Goal: Answer question/provide support

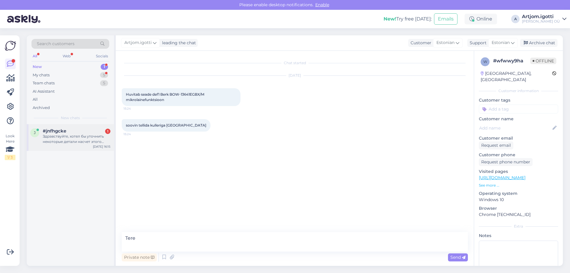
click at [71, 134] on div "Здравствуйте, хотел бы уточнить некоторые детали насчет этого телевизора - LG O…" at bounding box center [77, 139] width 68 height 11
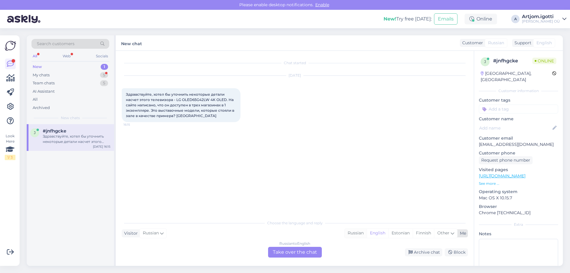
click at [356, 233] on div "Russian" at bounding box center [356, 233] width 22 height 9
click at [301, 252] on div "Russian to Russian Take over the chat" at bounding box center [295, 252] width 54 height 11
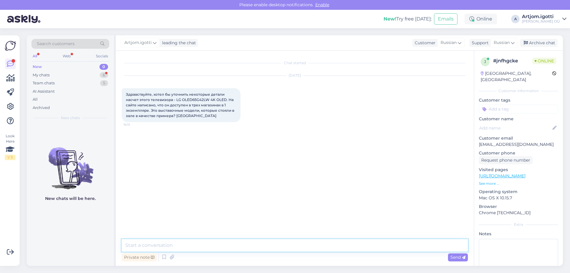
click at [260, 244] on textarea at bounding box center [295, 245] width 346 height 12
type textarea "Ü"
type textarea "Х"
type textarea "P"
type textarea "Х"
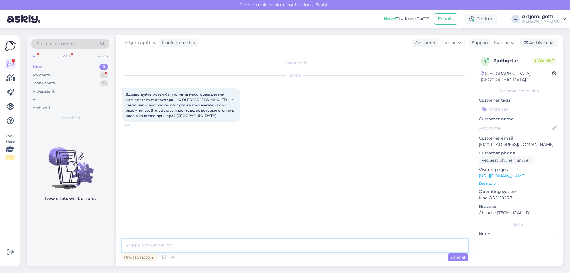
type textarea "Ü"
type textarea "P"
type textarea "х"
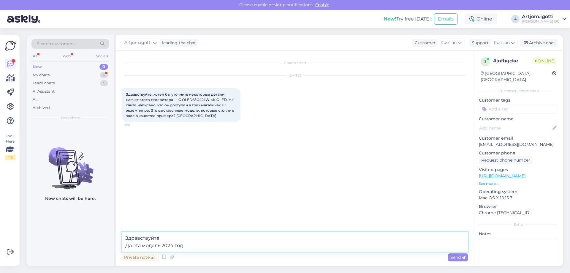
type textarea "Здравствуйте Да эта модель 2024 года"
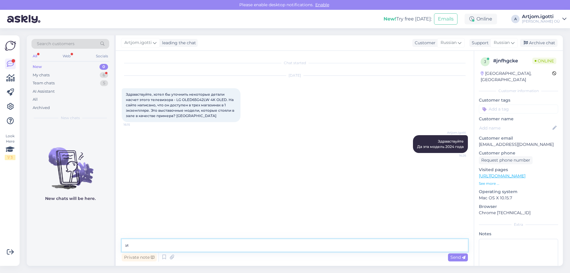
type textarea "и"
type textarea "И больше не появится в упаковке, то что сейчас есть все выставачные образцы."
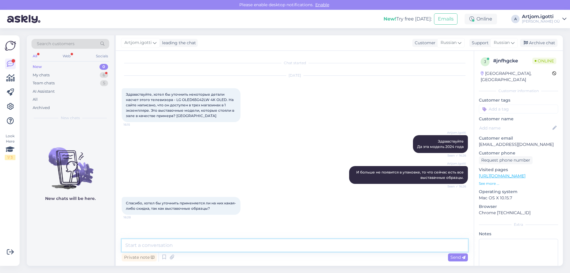
click at [178, 243] on textarea at bounding box center [295, 245] width 346 height 12
click at [178, 244] on textarea at bounding box center [295, 245] width 346 height 12
type textarea "К сожалению сейчас уже стоит минимальная цена, ниже сделать мы не можем."
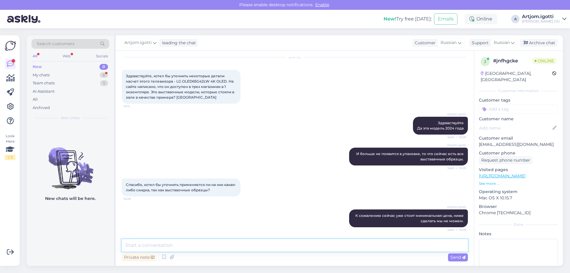
scroll to position [44, 0]
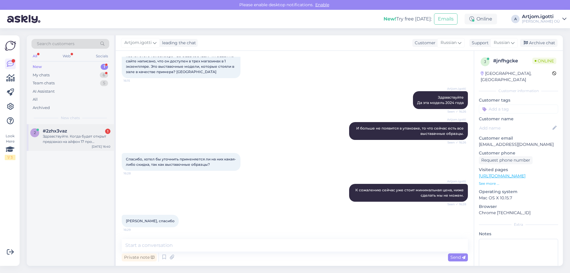
click at [82, 138] on div "Здравствуйте. Когда будет открыт предзаказ на айфон 17 про [PERSON_NAME]? И изв…" at bounding box center [77, 139] width 68 height 11
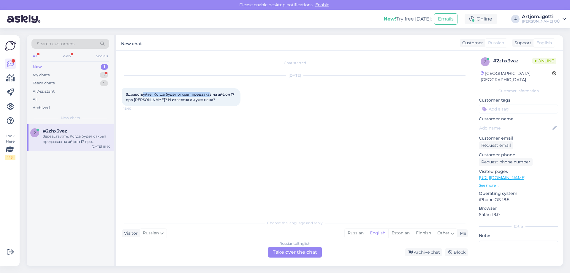
drag, startPoint x: 142, startPoint y: 93, endPoint x: 209, endPoint y: 94, distance: 66.5
click at [209, 94] on span "Здравствуйте. Когда будет открыт предзаказ на айфон 17 про [PERSON_NAME]? И изв…" at bounding box center [180, 97] width 109 height 10
click at [223, 93] on span "Здравствуйте. Когда будет открыт предзаказ на айфон 17 про [PERSON_NAME]? И изв…" at bounding box center [180, 97] width 109 height 10
drag, startPoint x: 141, startPoint y: 94, endPoint x: 236, endPoint y: 94, distance: 94.7
click at [236, 94] on div "Здравствуйте. Когда будет открыт предзаказ на айфон 17 про [PERSON_NAME]? И изв…" at bounding box center [181, 97] width 119 height 18
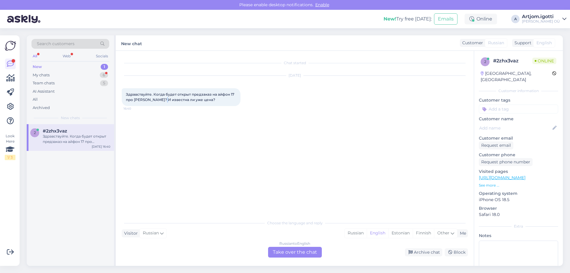
click at [167, 101] on div "Здравствуйте. Когда будет открыт предзаказ на айфон 17 про [PERSON_NAME]? И изв…" at bounding box center [181, 97] width 119 height 18
click at [177, 101] on span "Здравствуйте. Когда будет открыт предзаказ на айфон 17 про [PERSON_NAME]? И изв…" at bounding box center [180, 97] width 109 height 10
click at [376, 230] on div "English" at bounding box center [378, 233] width 22 height 9
click at [362, 232] on div "Russian" at bounding box center [356, 233] width 22 height 9
click at [313, 247] on div "Choose the language and reply Visitor Russian Me Russian English Estonian Finni…" at bounding box center [295, 237] width 346 height 41
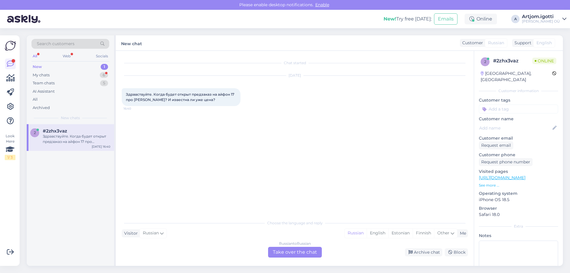
drag, startPoint x: 306, startPoint y: 255, endPoint x: 302, endPoint y: 254, distance: 3.9
click at [306, 255] on div "Russian to Russian Take over the chat" at bounding box center [295, 252] width 54 height 11
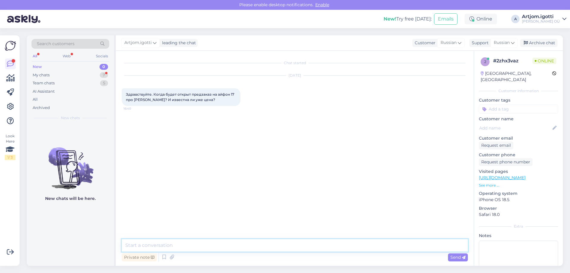
click at [249, 240] on textarea at bounding box center [295, 245] width 346 height 12
type textarea "P"
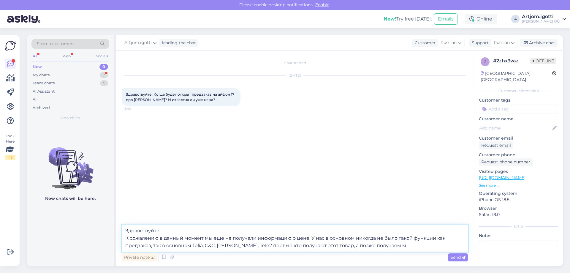
type textarea "Здравствуйте К сожалению в данный момент мы еще не получали информацию о цене. …"
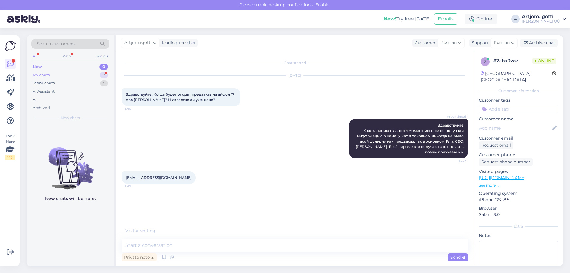
click at [83, 74] on div "My chats 7" at bounding box center [70, 75] width 78 height 8
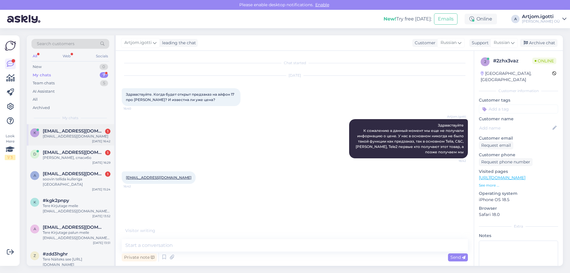
click at [70, 131] on span "[EMAIL_ADDRESS][DOMAIN_NAME]" at bounding box center [74, 130] width 62 height 5
drag, startPoint x: 173, startPoint y: 178, endPoint x: 145, endPoint y: 178, distance: 28.8
click at [145, 178] on div "[EMAIL_ADDRESS][DOMAIN_NAME] 16:42" at bounding box center [159, 177] width 74 height 12
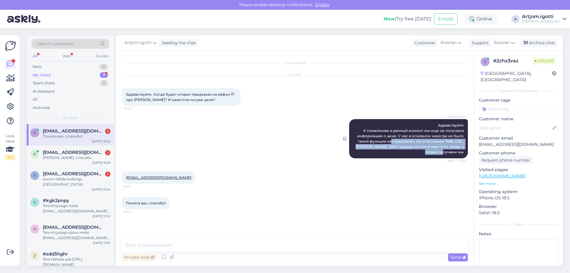
drag, startPoint x: 391, startPoint y: 141, endPoint x: 462, endPoint y: 150, distance: 71.2
click at [462, 150] on span "Здравствуйте К сожалению в данный момент мы еще не получали информацию о цене. …" at bounding box center [410, 138] width 109 height 31
click at [62, 156] on div "[PERSON_NAME], спасибо" at bounding box center [77, 157] width 68 height 5
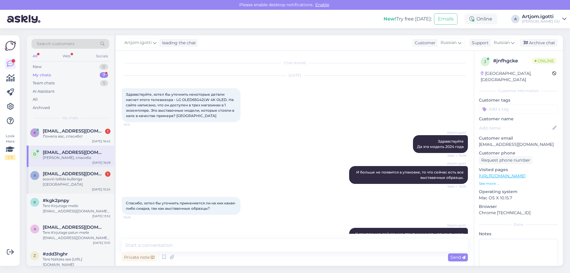
scroll to position [44, 0]
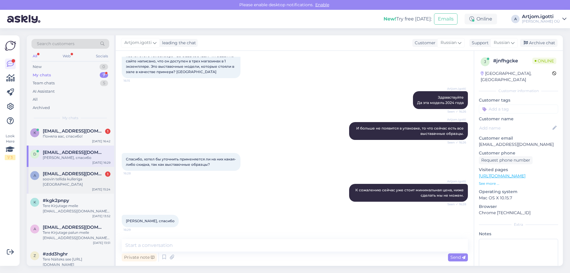
click at [84, 179] on div "soovin tellida kulleriga [GEOGRAPHIC_DATA]" at bounding box center [77, 181] width 68 height 11
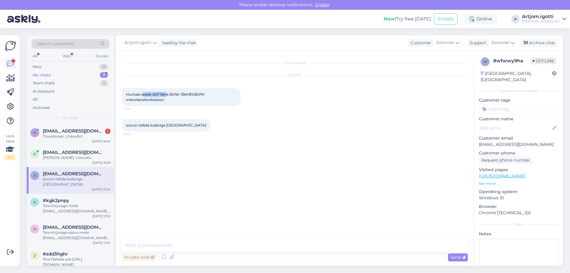
drag, startPoint x: 142, startPoint y: 93, endPoint x: 197, endPoint y: 93, distance: 54.9
click at [168, 93] on span "Huvitab seade def1 Berk BOW-13641EGBX/M mikrolainefunktsioon" at bounding box center [165, 97] width 79 height 10
click at [198, 92] on span "Huvitab seade def1 Berk BOW-13641EGBX/M mikrolainefunktsioon" at bounding box center [165, 97] width 79 height 10
drag, startPoint x: 153, startPoint y: 94, endPoint x: 219, endPoint y: 94, distance: 65.9
click at [219, 94] on div "Huvitab seade def1 Berk BOW-13641EGBX/M mikrolainefunktsioon 15:24" at bounding box center [181, 97] width 119 height 18
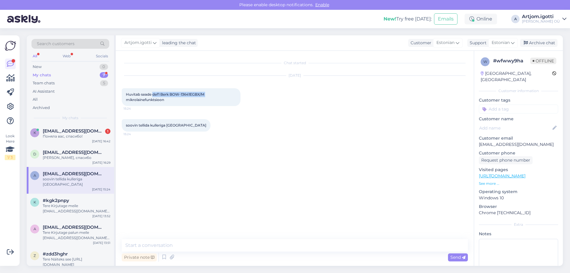
copy span "def1 Berk BOW-13641EGBX/M"
drag, startPoint x: 134, startPoint y: 243, endPoint x: 151, endPoint y: 243, distance: 16.6
click at [135, 243] on textarea at bounding box center [295, 245] width 346 height 12
type textarea "[PERSON_NAME]"
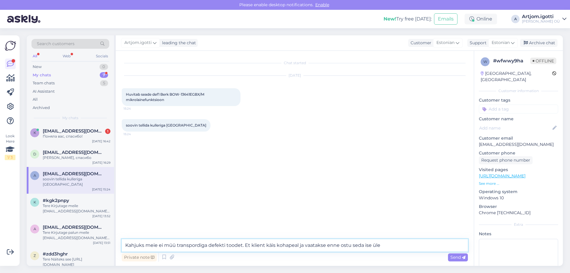
type textarea "Kahjuks meie ei müü transpordiga defekti toodet. Et klient käis kohapeal ja vaa…"
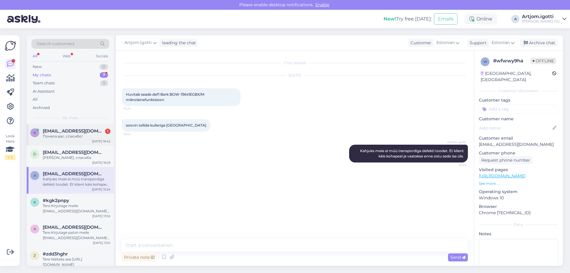
click at [73, 134] on div "Поняла вас, спасибо!" at bounding box center [77, 136] width 68 height 5
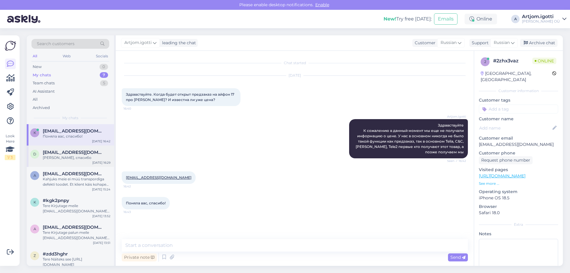
click at [82, 153] on span "[EMAIL_ADDRESS][DOMAIN_NAME]" at bounding box center [74, 152] width 62 height 5
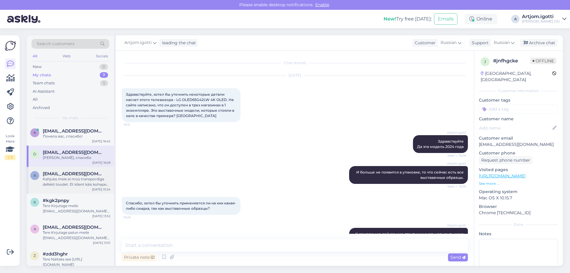
scroll to position [44, 0]
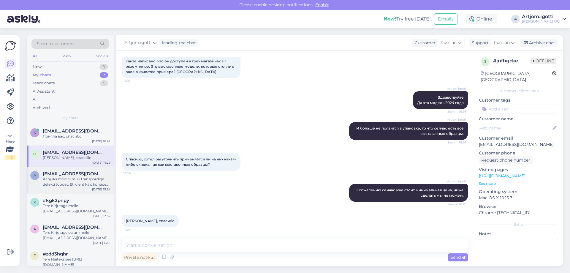
click at [83, 176] on span "[EMAIL_ADDRESS][DOMAIN_NAME]" at bounding box center [74, 173] width 62 height 5
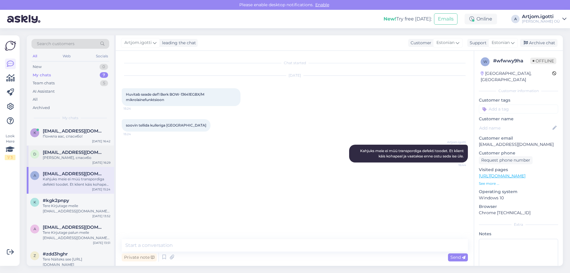
scroll to position [0, 0]
drag, startPoint x: 83, startPoint y: 142, endPoint x: 88, endPoint y: 121, distance: 21.8
click at [83, 141] on div "k [EMAIL_ADDRESS][DOMAIN_NAME] Поняла вас, спасибо! [DATE] 16:42" at bounding box center [70, 134] width 87 height 21
